Goal: Use online tool/utility: Utilize a website feature to perform a specific function

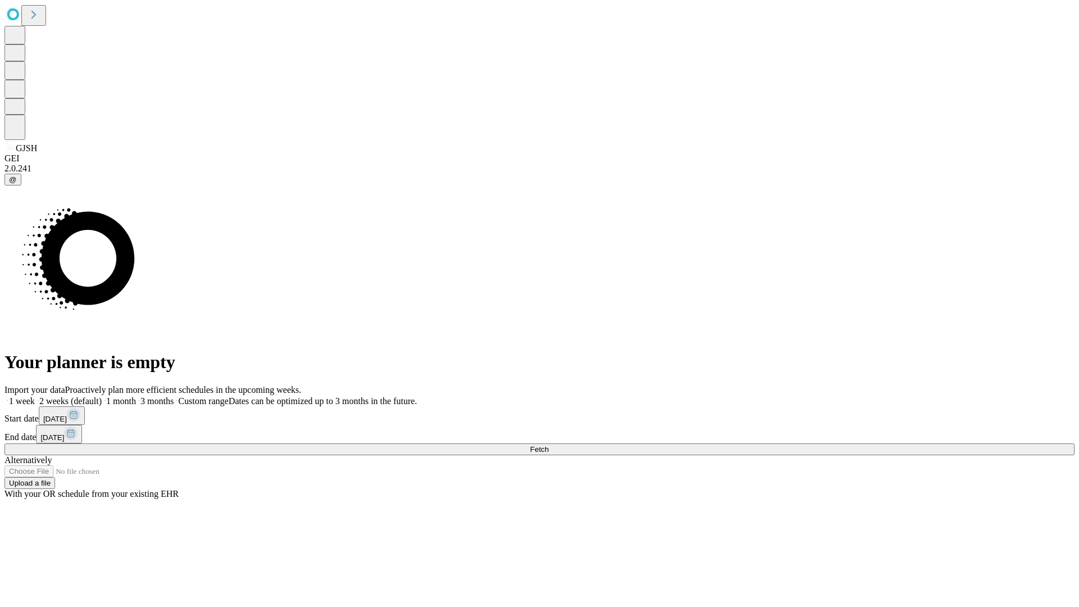
click at [548, 445] on span "Fetch" at bounding box center [539, 449] width 19 height 8
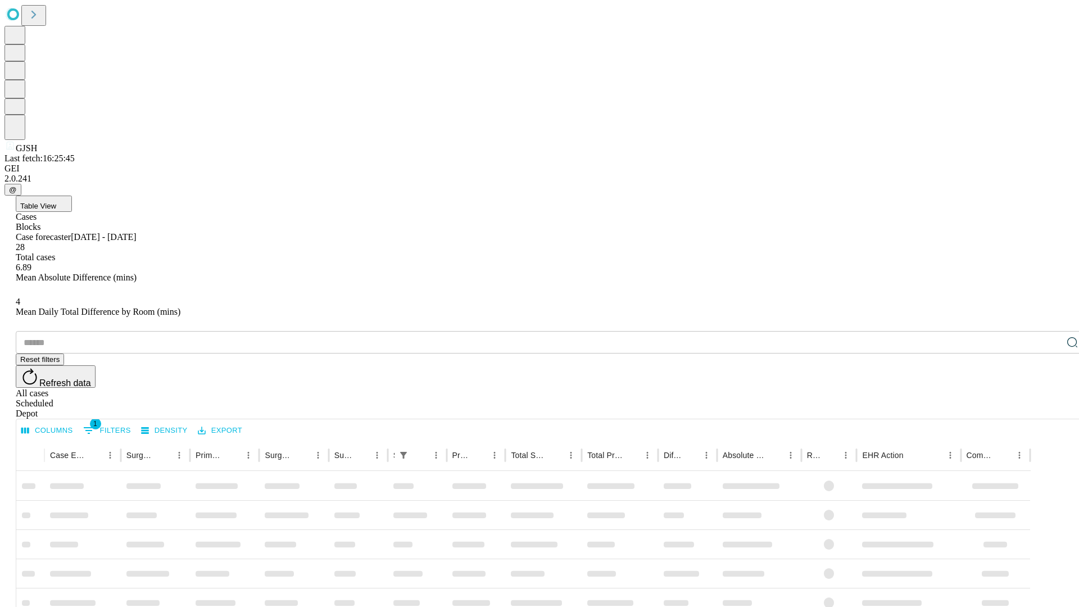
click at [56, 202] on span "Table View" at bounding box center [38, 206] width 36 height 8
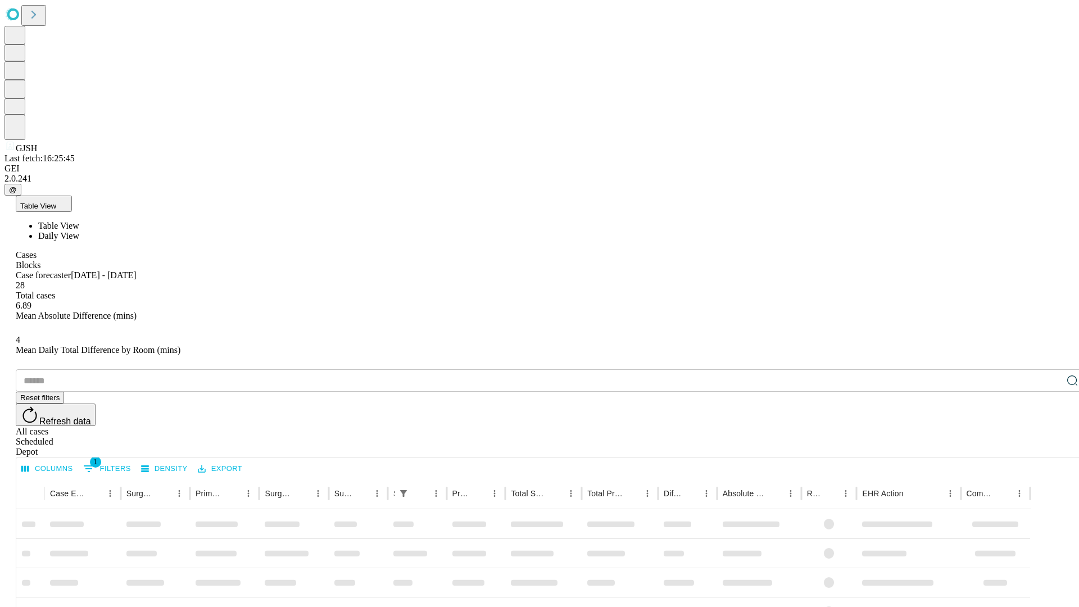
click at [79, 231] on span "Daily View" at bounding box center [58, 236] width 41 height 10
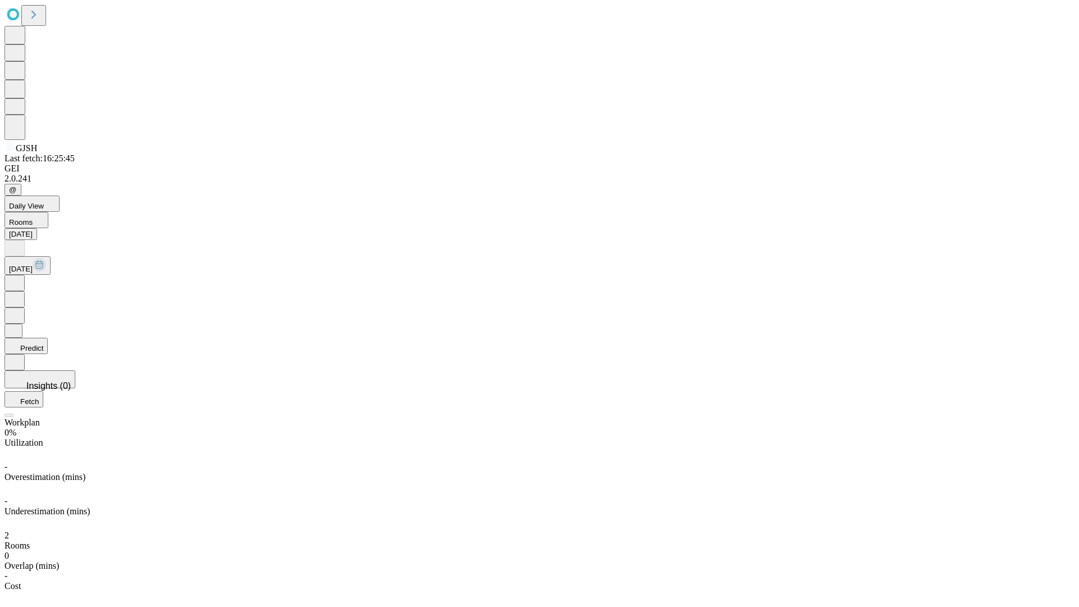
click at [48, 338] on button "Predict" at bounding box center [25, 346] width 43 height 16
